Goal: Information Seeking & Learning: Learn about a topic

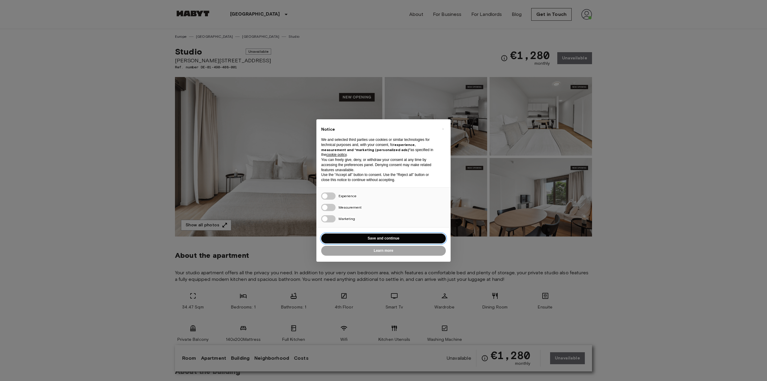
click at [394, 235] on button "Save and continue" at bounding box center [383, 238] width 125 height 10
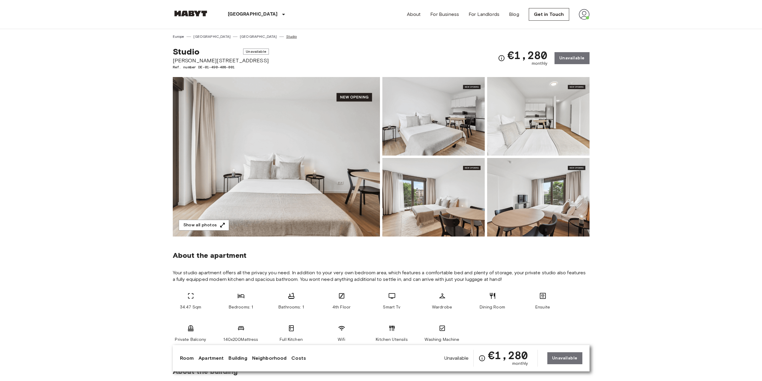
click at [286, 37] on link "Studio" at bounding box center [291, 36] width 11 height 5
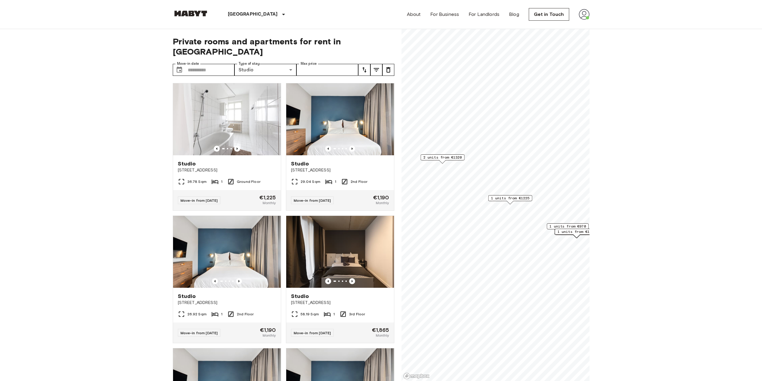
click at [509, 197] on span "1 units from €1225" at bounding box center [510, 197] width 39 height 5
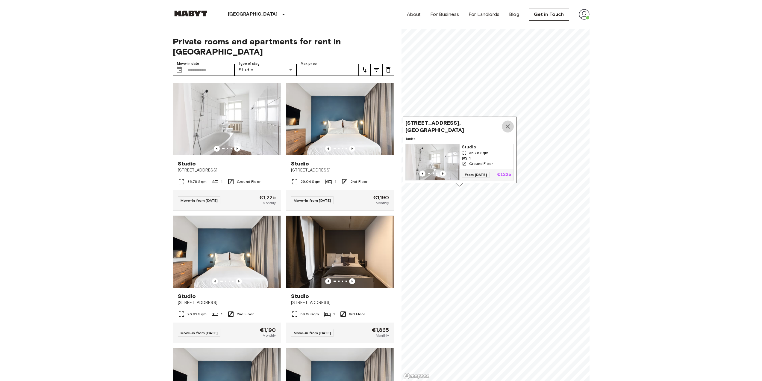
click at [508, 123] on icon "Map marker" at bounding box center [507, 126] width 7 height 7
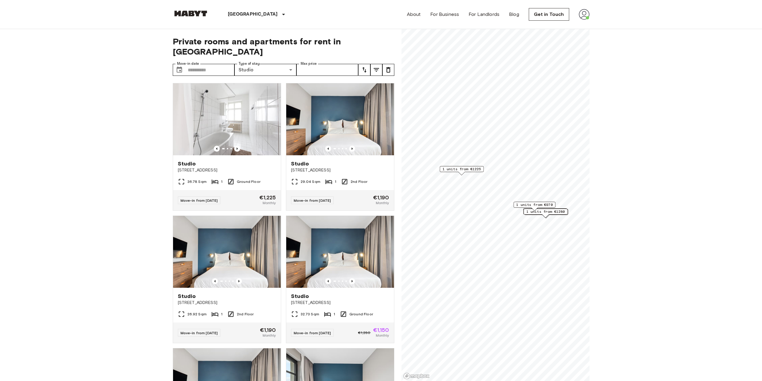
click at [534, 204] on span "1 units from €970" at bounding box center [534, 204] width 37 height 5
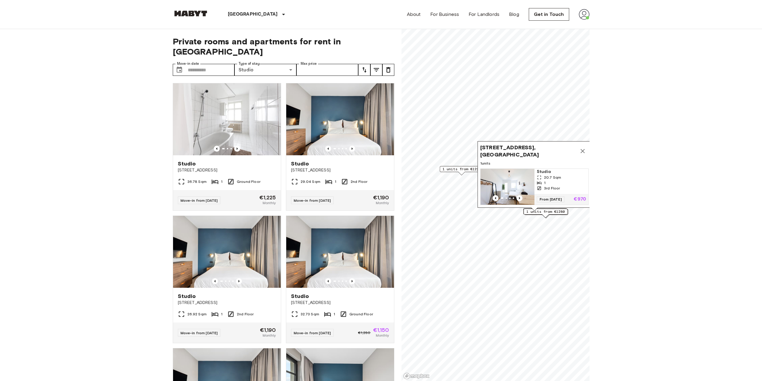
click at [540, 213] on span "1 units from €1280" at bounding box center [545, 211] width 39 height 5
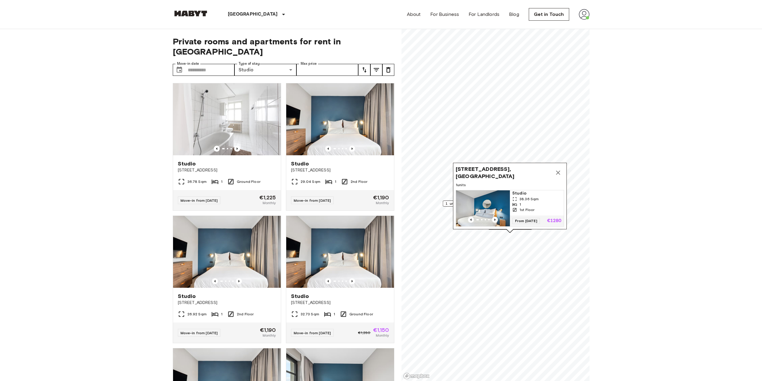
click at [558, 170] on icon "Map marker" at bounding box center [558, 172] width 4 height 4
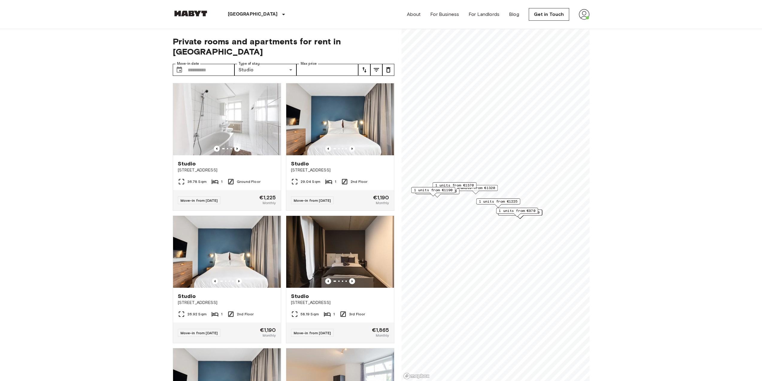
click at [447, 188] on span "1 units from €1190" at bounding box center [433, 189] width 39 height 5
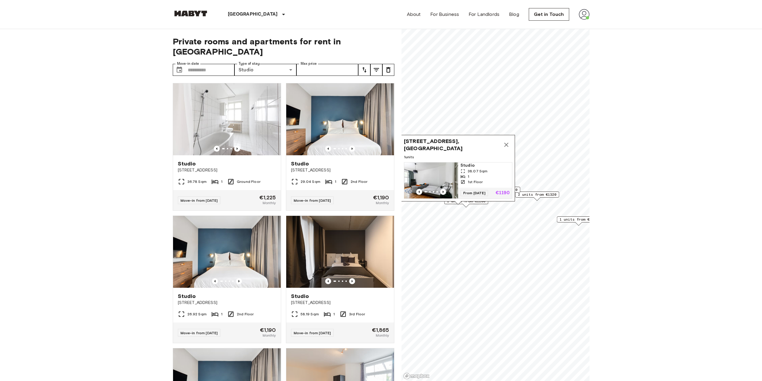
click at [507, 143] on icon "Map marker" at bounding box center [506, 145] width 4 height 4
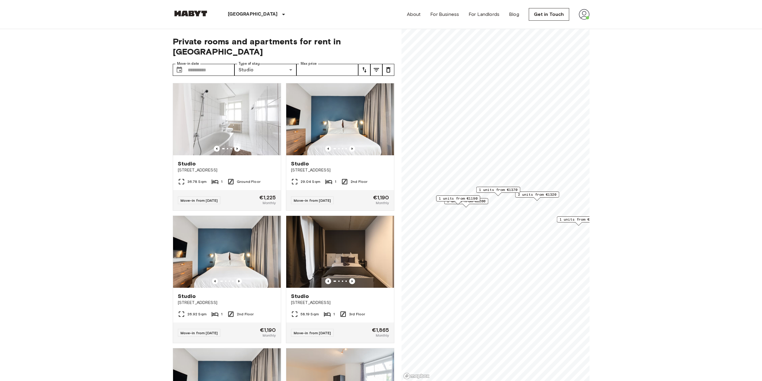
click at [489, 190] on span "1 units from €1370" at bounding box center [498, 189] width 39 height 5
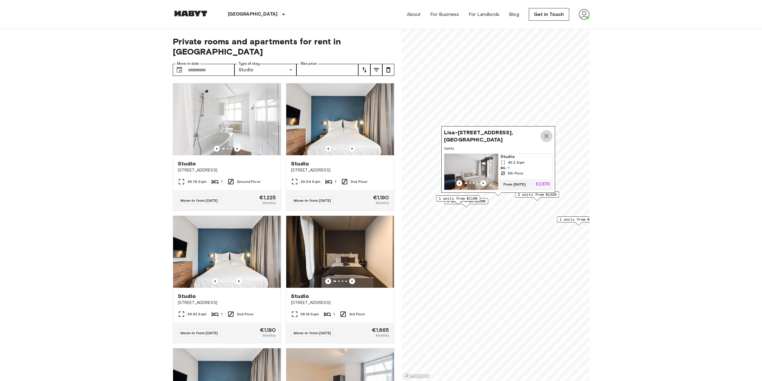
click at [546, 134] on icon "Map marker" at bounding box center [546, 136] width 4 height 4
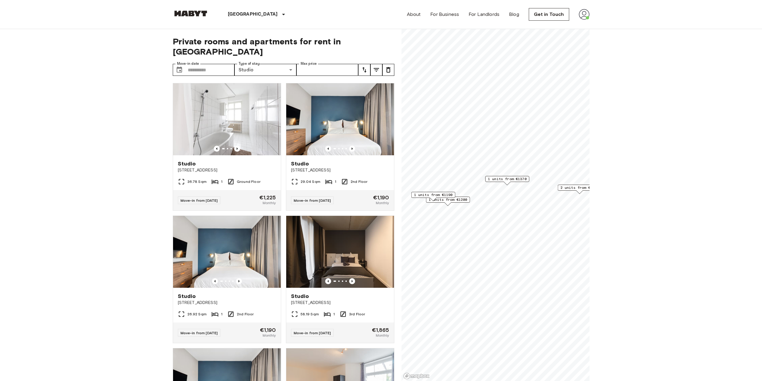
click at [470, 204] on div "1 units from €1200" at bounding box center [448, 200] width 44 height 9
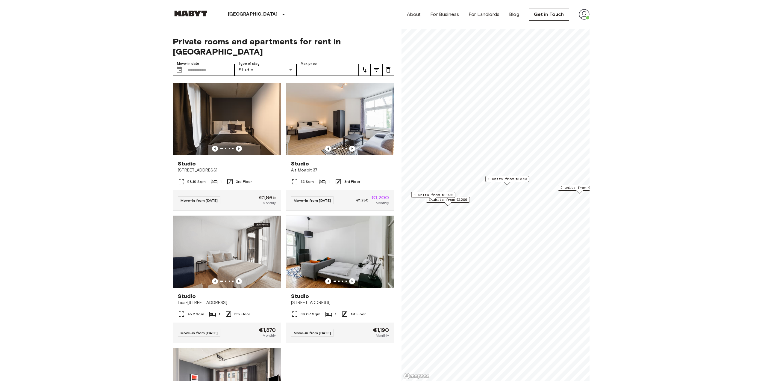
click at [460, 199] on span "1 units from €1200" at bounding box center [447, 199] width 39 height 5
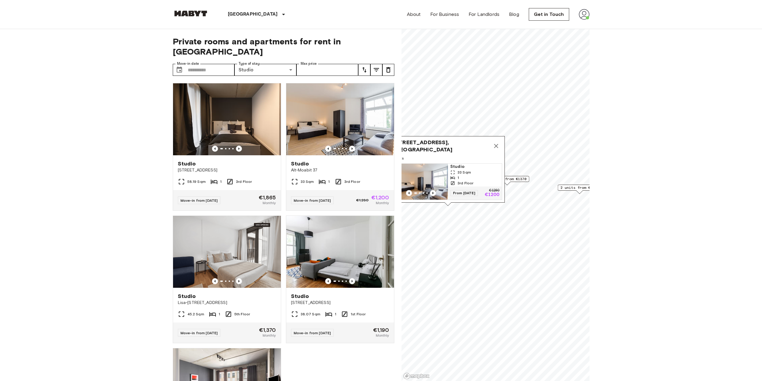
click at [498, 142] on icon "Map marker" at bounding box center [496, 145] width 7 height 7
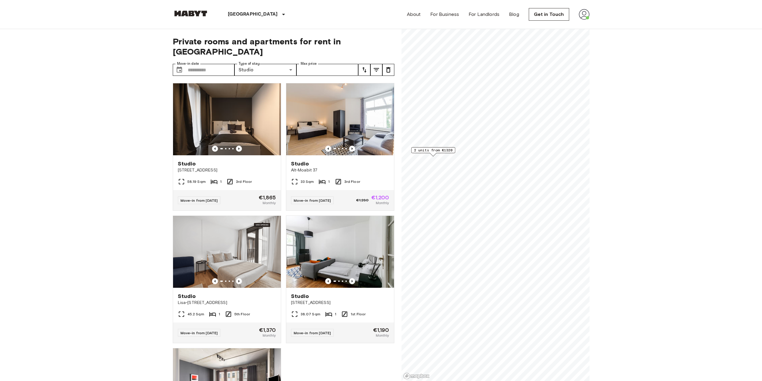
click at [400, 237] on div "Private rooms and apartments for rent in Berlin Move-in date ​ Move-in date Typ…" at bounding box center [381, 205] width 417 height 352
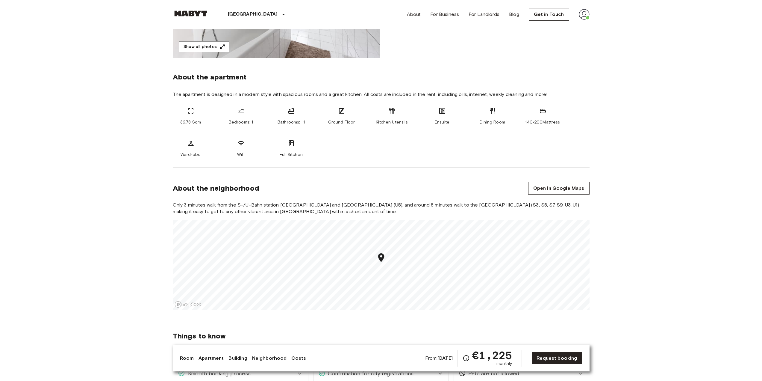
scroll to position [180, 0]
click at [506, 156] on div "36.78 Sqm Bedrooms: 1 Bathrooms: -1 Ground Floor Kitchen Utensils Ensuite Dinin…" at bounding box center [381, 131] width 417 height 50
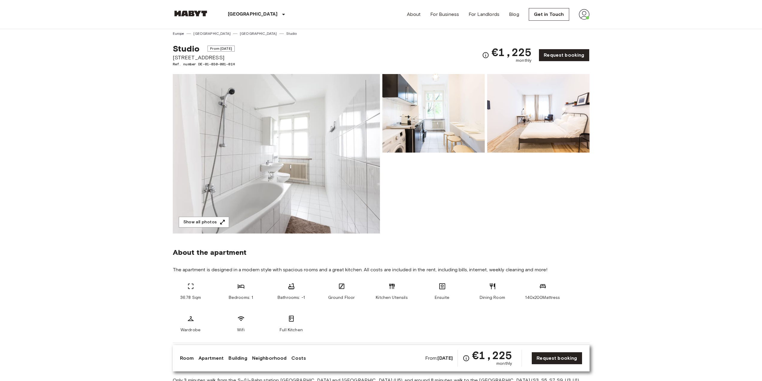
scroll to position [0, 0]
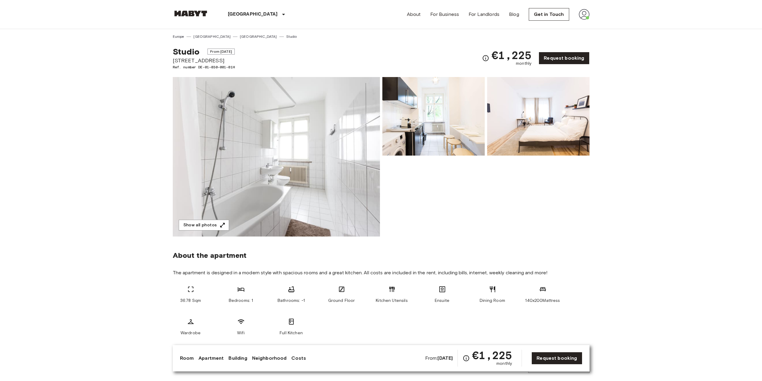
click at [447, 133] on img at bounding box center [433, 116] width 102 height 78
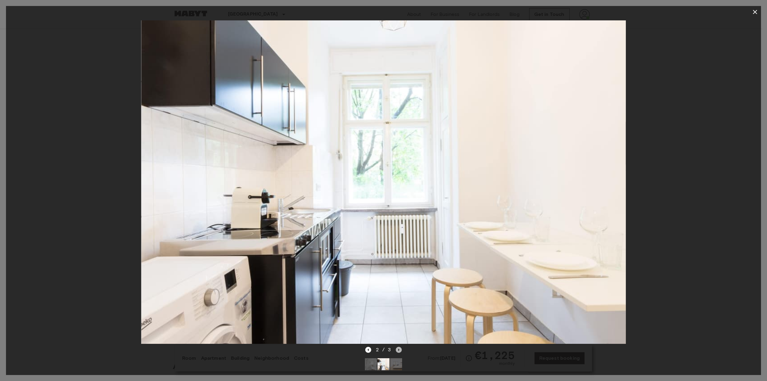
click at [396, 346] on icon "Next image" at bounding box center [399, 349] width 6 height 6
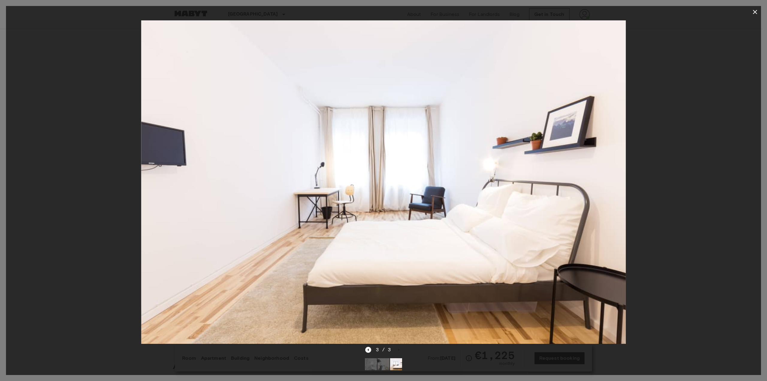
click at [464, 349] on div "3 / 3" at bounding box center [383, 360] width 755 height 29
click at [755, 12] on icon "button" at bounding box center [754, 12] width 4 height 4
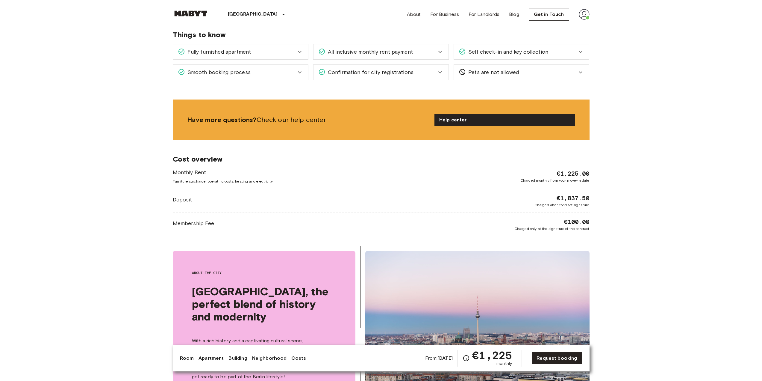
scroll to position [599, 0]
